Goal: Find specific page/section: Find specific page/section

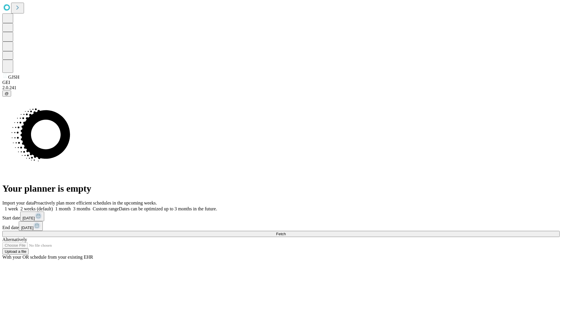
click at [286, 232] on span "Fetch" at bounding box center [281, 234] width 10 height 4
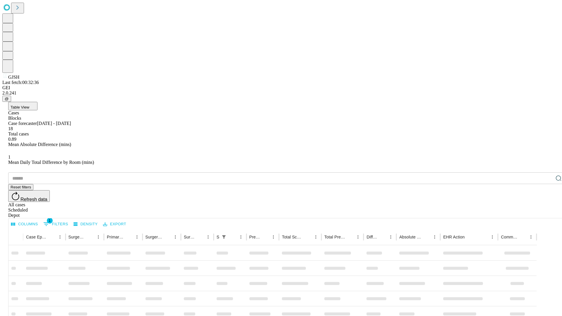
click at [547, 213] on div "Depot" at bounding box center [286, 215] width 557 height 5
